Goal: Book appointment/travel/reservation

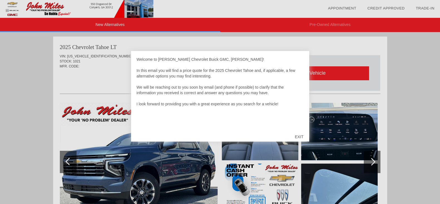
click at [295, 134] on div "EXIT" at bounding box center [299, 136] width 20 height 17
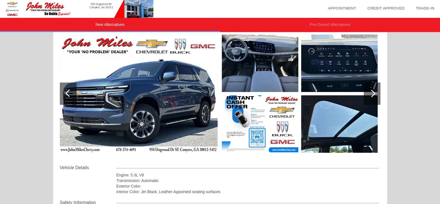
scroll to position [83, 0]
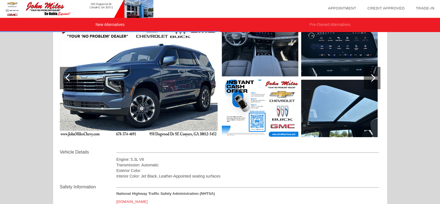
click at [338, 10] on link "Appointment" at bounding box center [342, 8] width 28 height 4
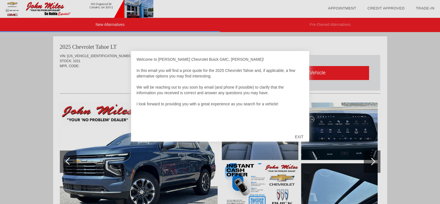
click at [297, 139] on div "EXIT" at bounding box center [299, 136] width 20 height 17
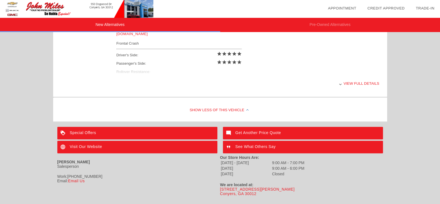
scroll to position [264, 0]
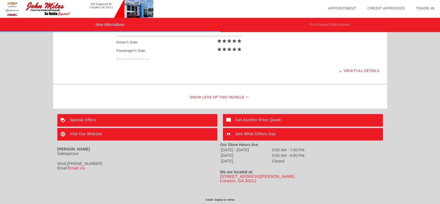
click at [346, 8] on link "Appointment" at bounding box center [342, 8] width 28 height 4
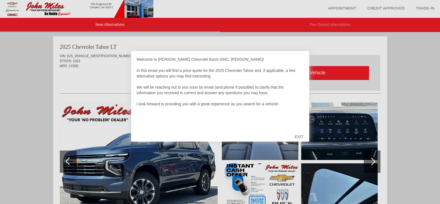
click at [296, 135] on div "EXIT" at bounding box center [299, 136] width 20 height 17
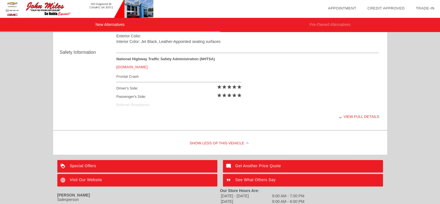
scroll to position [222, 0]
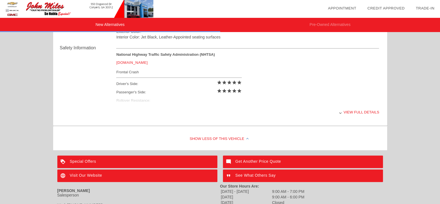
click at [346, 12] on li "date_range Appointment" at bounding box center [341, 8] width 39 height 17
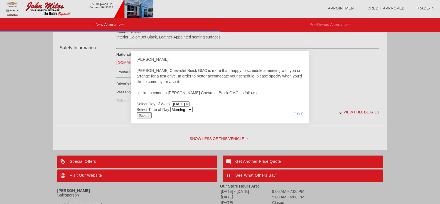
click at [346, 12] on li "date_range Appointment" at bounding box center [341, 8] width 39 height 17
